Goal: Task Accomplishment & Management: Manage account settings

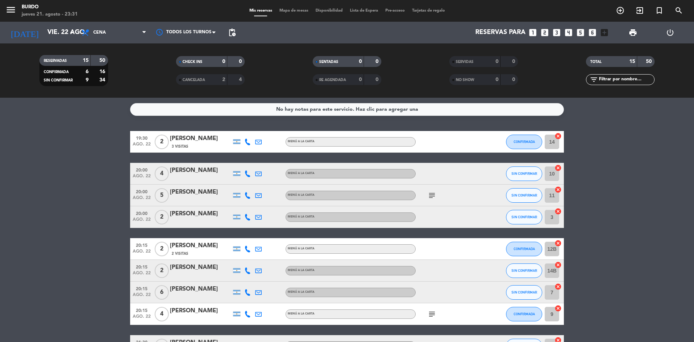
click at [222, 245] on div "[PERSON_NAME]" at bounding box center [200, 245] width 61 height 9
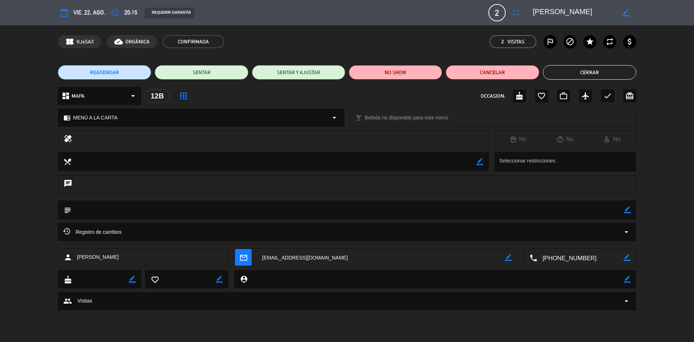
click at [604, 72] on button "Cerrar" at bounding box center [589, 72] width 93 height 14
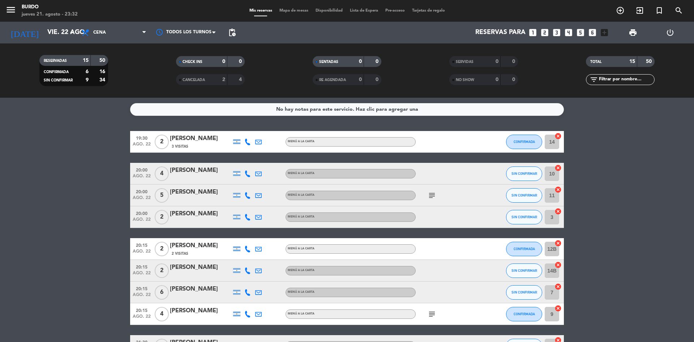
click at [68, 259] on bookings-row "19:30 [DATE] 2 [PERSON_NAME] 3 Visitas MENÚ A LA CARTA CONFIRMADA 14 cancel 20:…" at bounding box center [347, 319] width 694 height 376
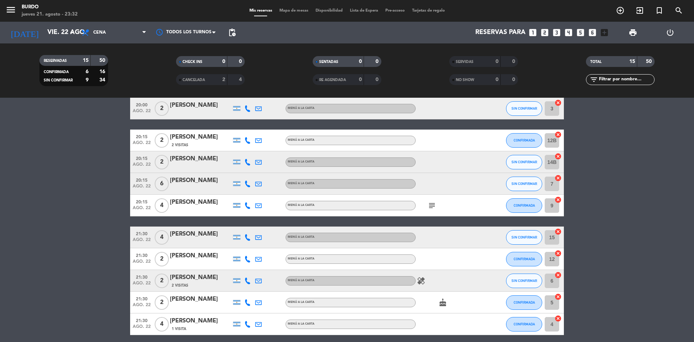
scroll to position [36, 0]
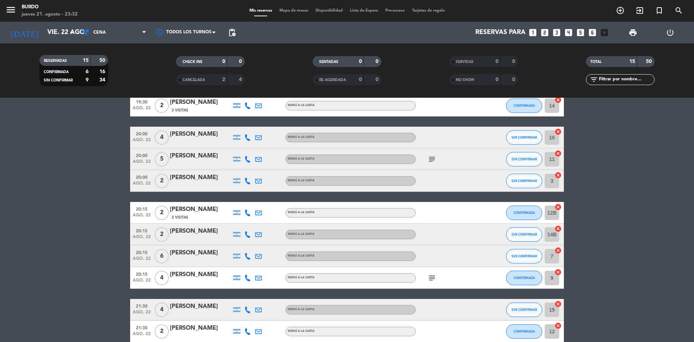
click at [219, 276] on div "[PERSON_NAME]" at bounding box center [200, 274] width 61 height 9
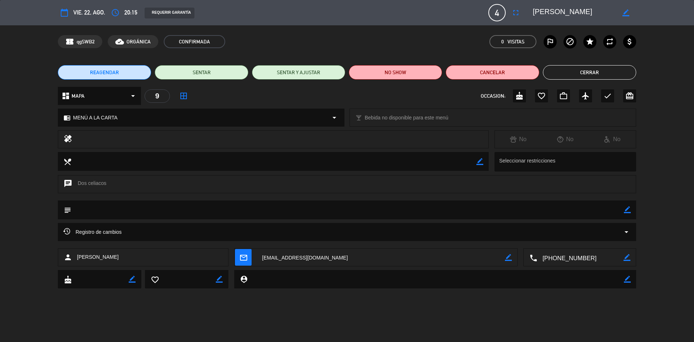
click at [567, 70] on button "Cerrar" at bounding box center [589, 72] width 93 height 14
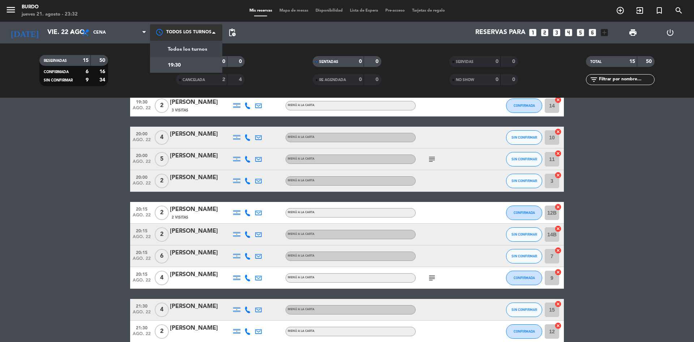
click at [193, 37] on div at bounding box center [186, 32] width 72 height 16
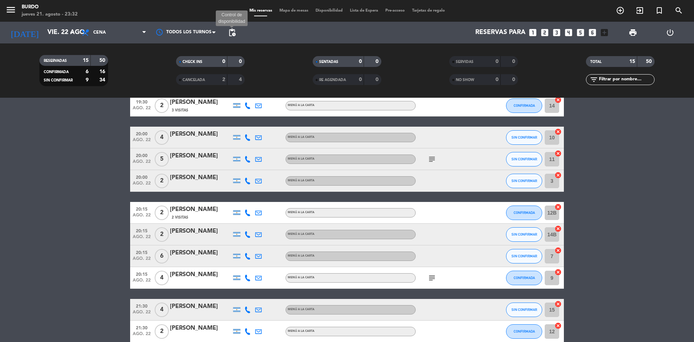
click at [230, 35] on span "pending_actions" at bounding box center [232, 32] width 9 height 9
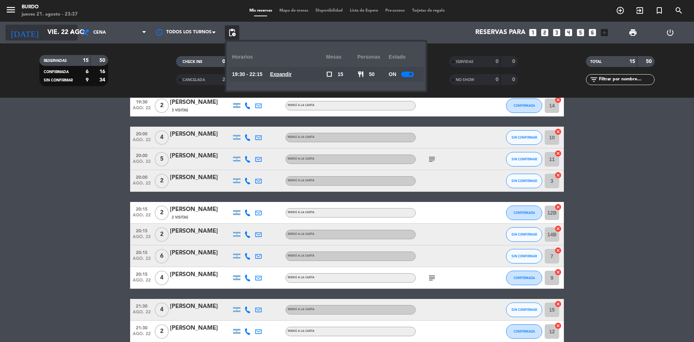
click at [44, 36] on input "vie. 22 ago." at bounding box center [86, 32] width 84 height 14
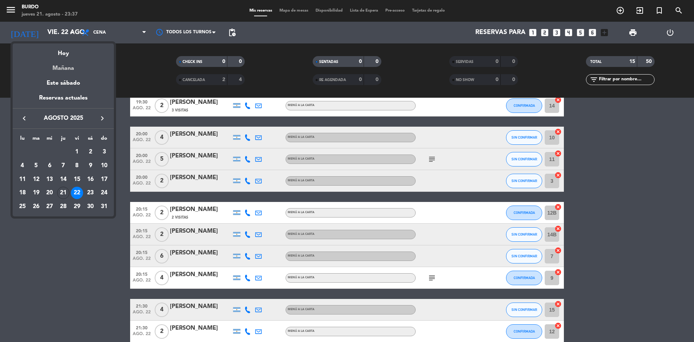
click at [63, 64] on div "Mañana" at bounding box center [63, 65] width 101 height 15
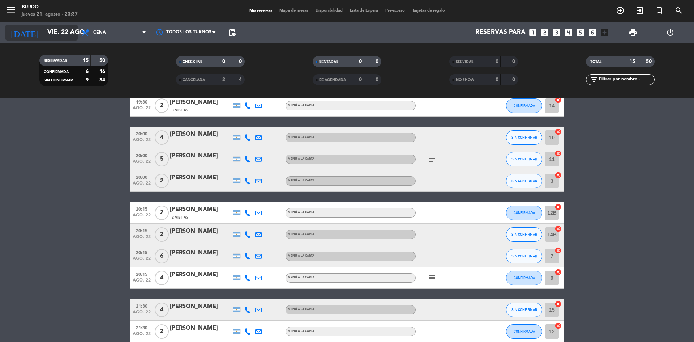
click at [62, 33] on input "vie. 22 ago." at bounding box center [86, 32] width 84 height 14
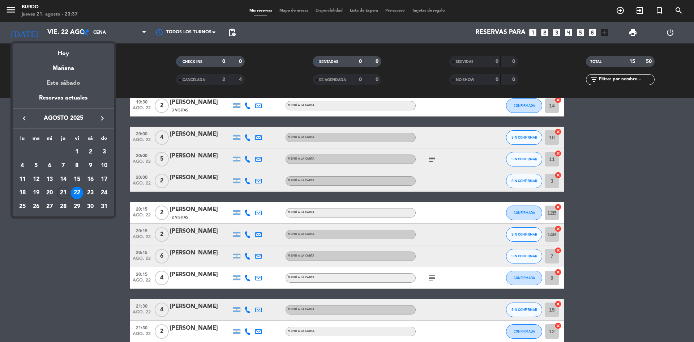
click at [73, 81] on div "Este sábado" at bounding box center [63, 83] width 101 height 20
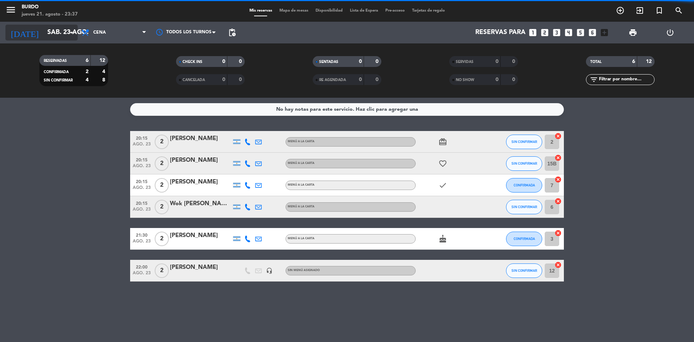
scroll to position [0, 0]
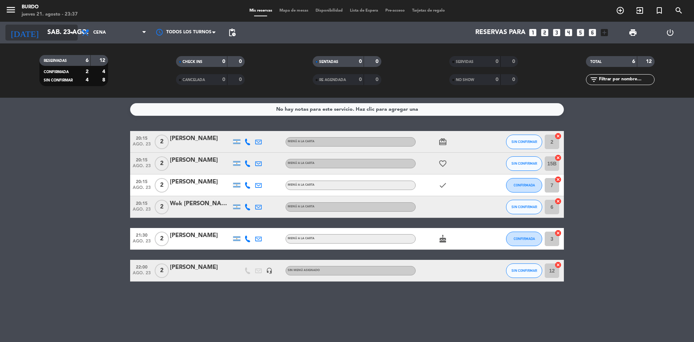
click at [50, 26] on input "sáb. 23 ago." at bounding box center [86, 32] width 84 height 14
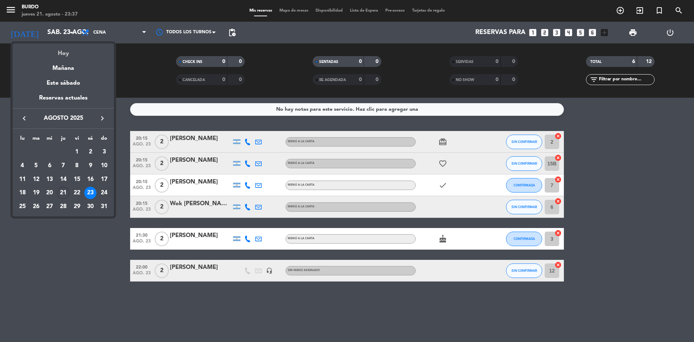
click at [57, 49] on div "Hoy" at bounding box center [63, 50] width 101 height 15
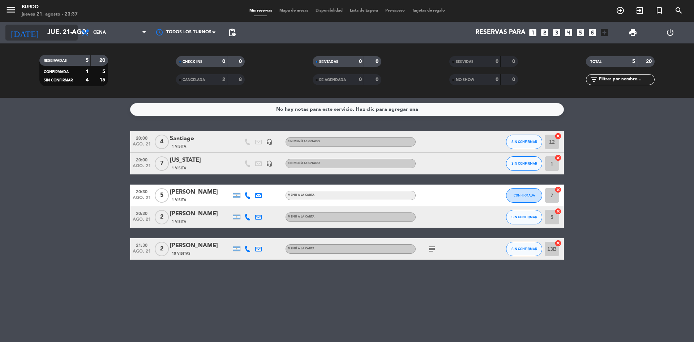
click at [60, 36] on input "jue. 21 ago." at bounding box center [86, 32] width 84 height 14
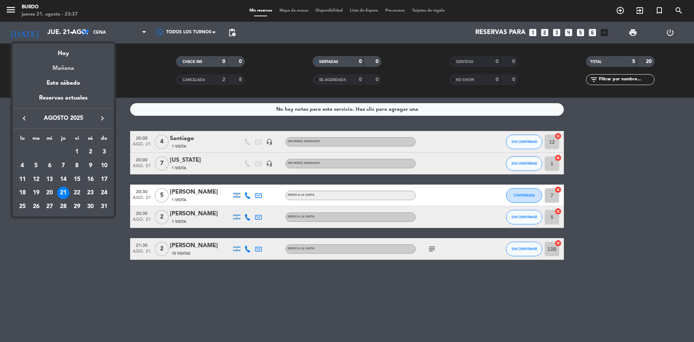
click at [72, 70] on div "Mañana" at bounding box center [63, 65] width 101 height 15
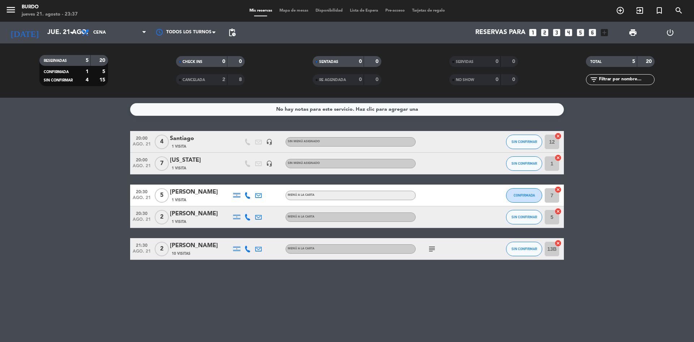
type input "vie. 22 ago."
